Goal: Find specific page/section: Find specific page/section

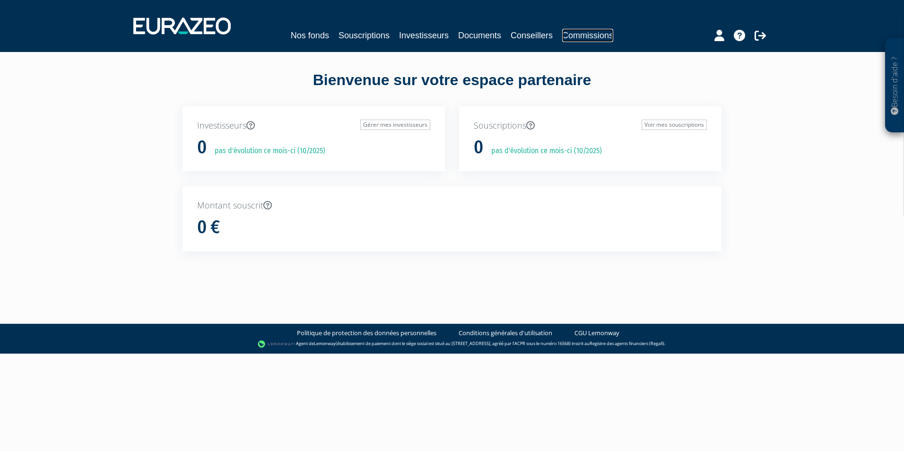
click at [576, 35] on link "Commissions" at bounding box center [587, 35] width 51 height 13
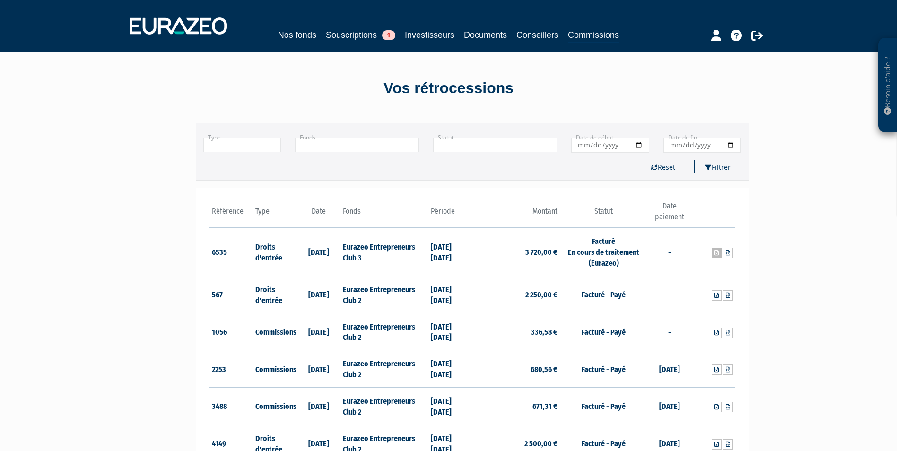
click at [715, 254] on icon at bounding box center [716, 253] width 4 height 6
click at [728, 254] on icon at bounding box center [728, 253] width 4 height 6
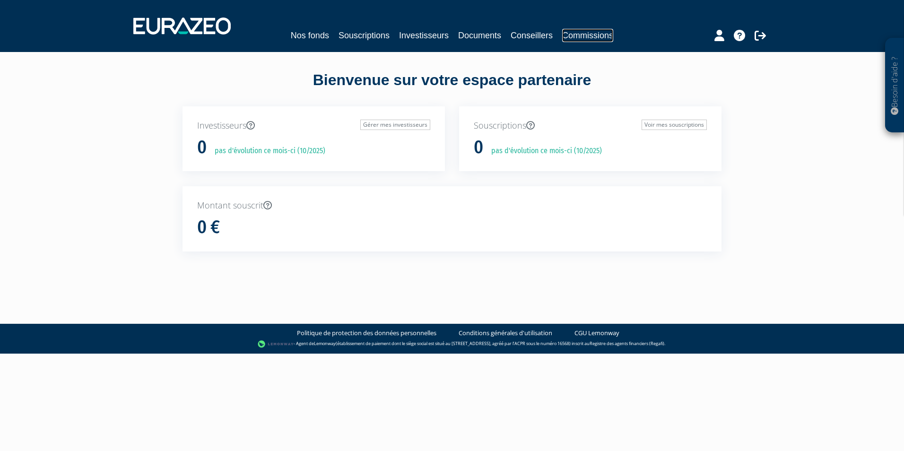
click at [585, 35] on link "Commissions" at bounding box center [587, 35] width 51 height 13
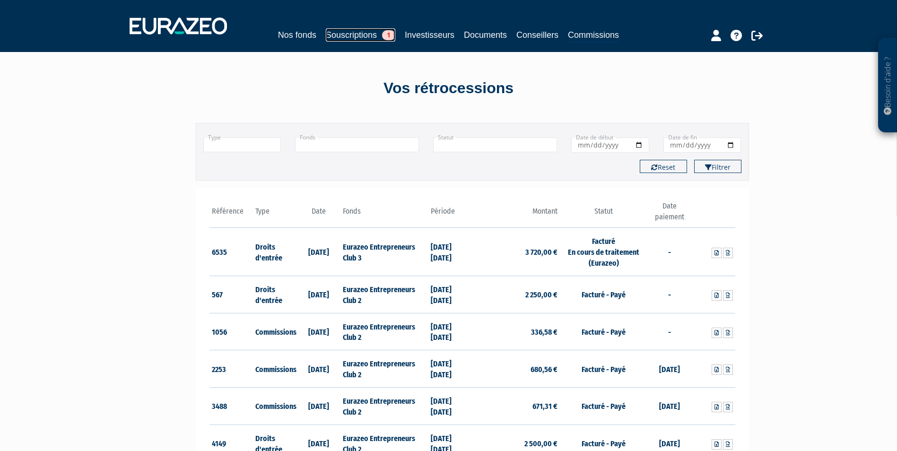
click at [358, 35] on link "Souscriptions 1" at bounding box center [360, 34] width 69 height 13
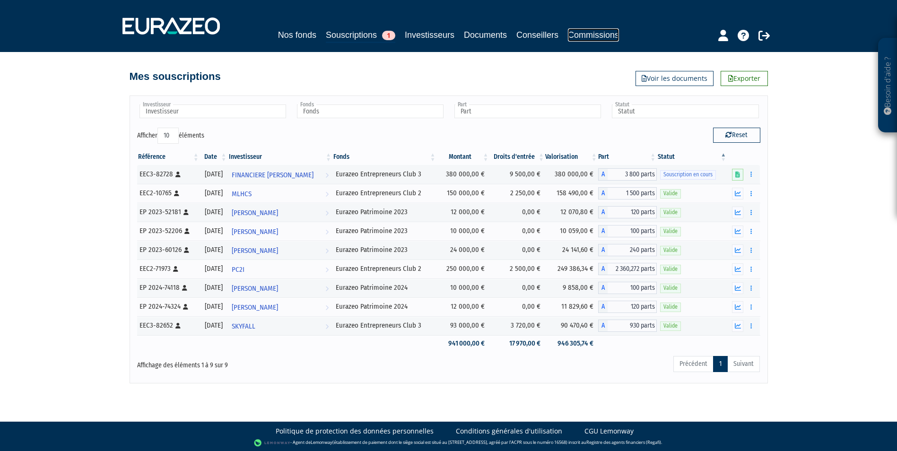
click at [595, 41] on link "Commissions" at bounding box center [593, 34] width 51 height 13
